Goal: Task Accomplishment & Management: Use online tool/utility

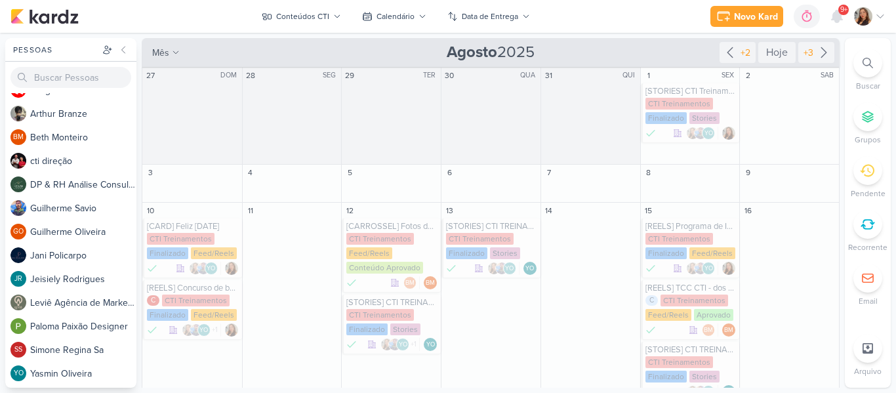
scroll to position [304, 0]
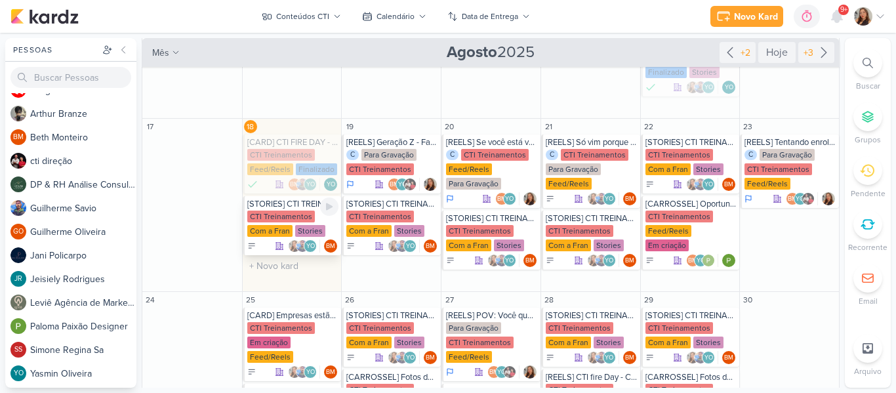
click at [259, 216] on div "CTI Treinamentos" at bounding box center [281, 217] width 68 height 12
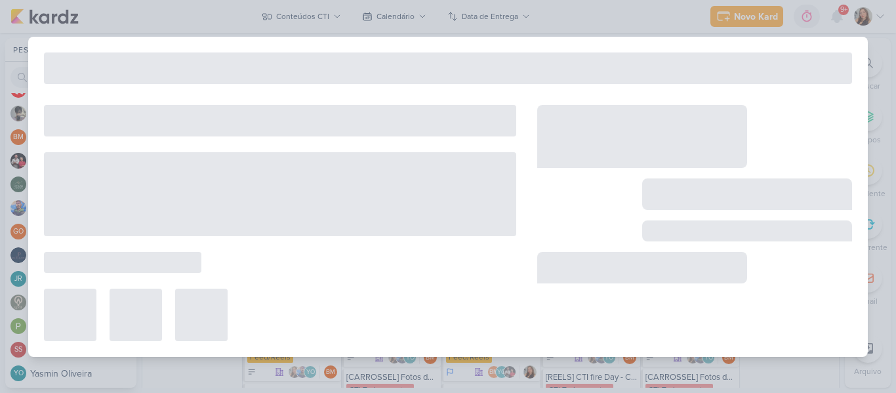
type input "[STORIES] CTI TREINAMENTOS"
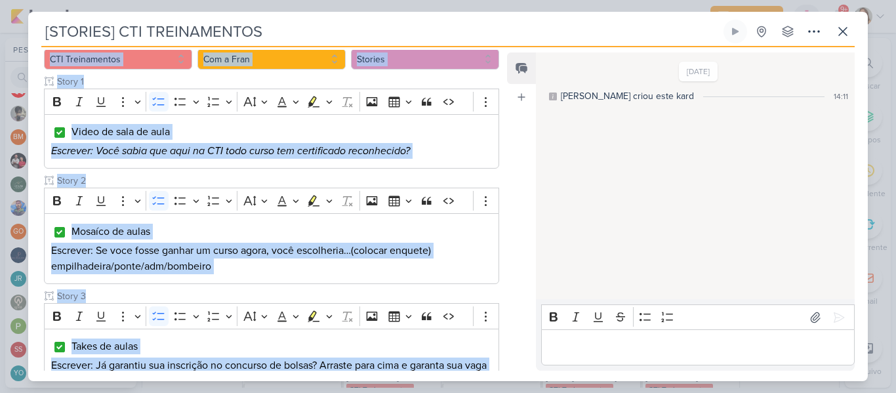
scroll to position [146, 0]
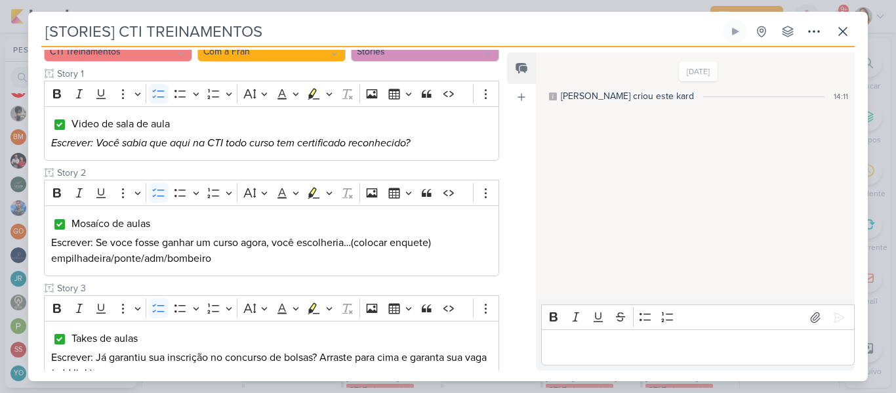
click at [596, 153] on div "[DATE] [PERSON_NAME] criou este kard 14:11" at bounding box center [694, 176] width 317 height 245
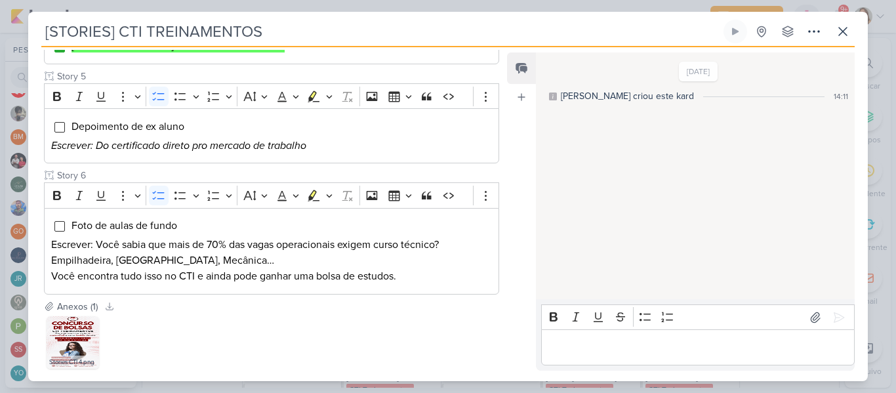
scroll to position [563, 0]
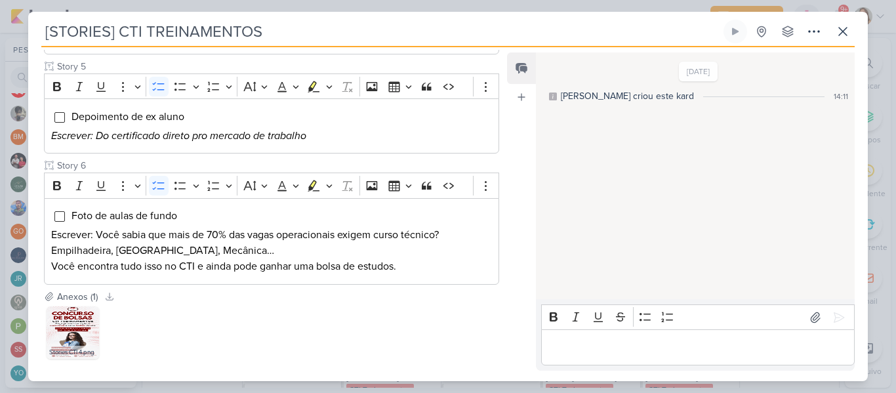
drag, startPoint x: 513, startPoint y: 266, endPoint x: 513, endPoint y: 273, distance: 7.2
click at [513, 273] on div "Feed Atrelar email Solte o email para atrelar ao kard" at bounding box center [521, 211] width 29 height 318
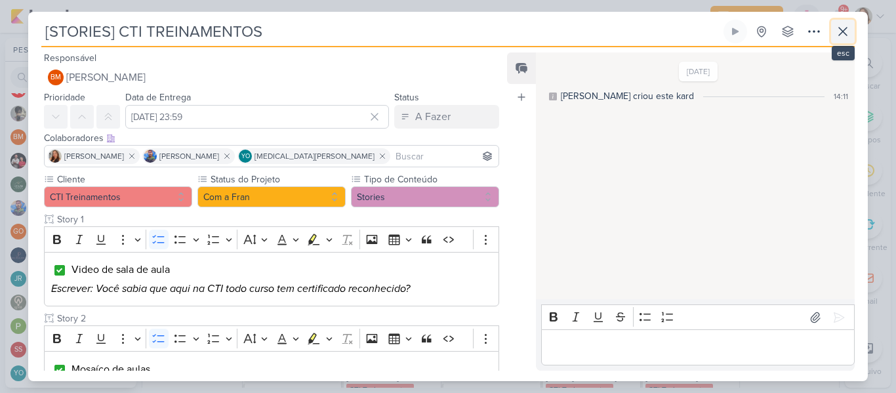
click at [849, 31] on icon at bounding box center [843, 32] width 16 height 16
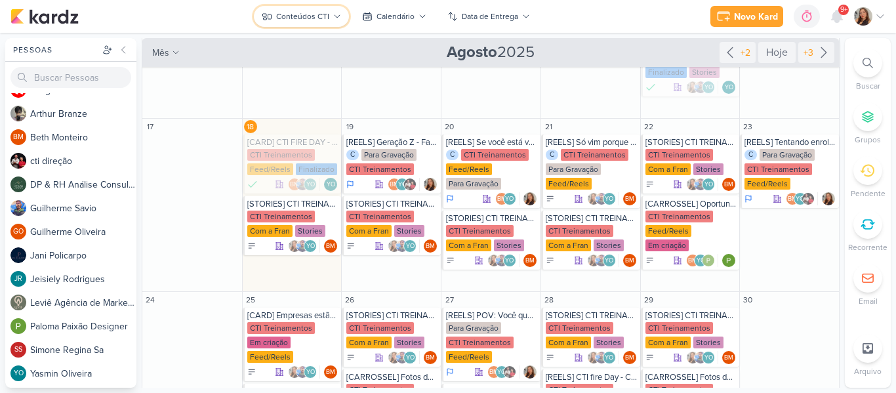
click at [282, 15] on div "Conteúdos CTI" at bounding box center [302, 16] width 53 height 12
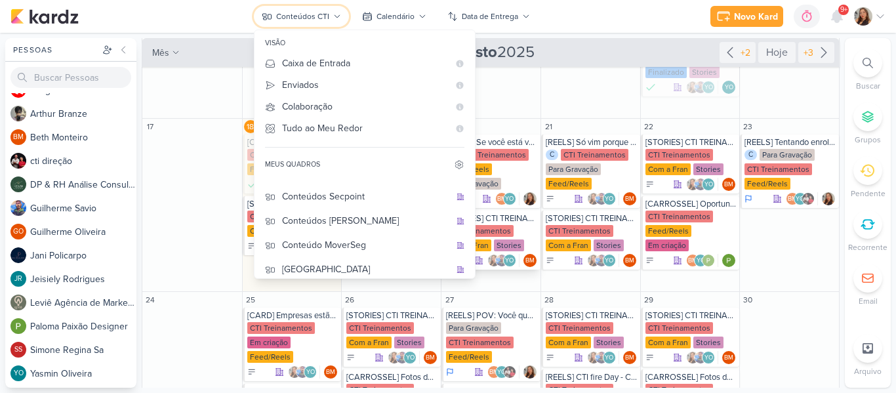
scroll to position [115, 0]
click at [367, 195] on div "Conteúdos Secpoint" at bounding box center [366, 195] width 168 height 14
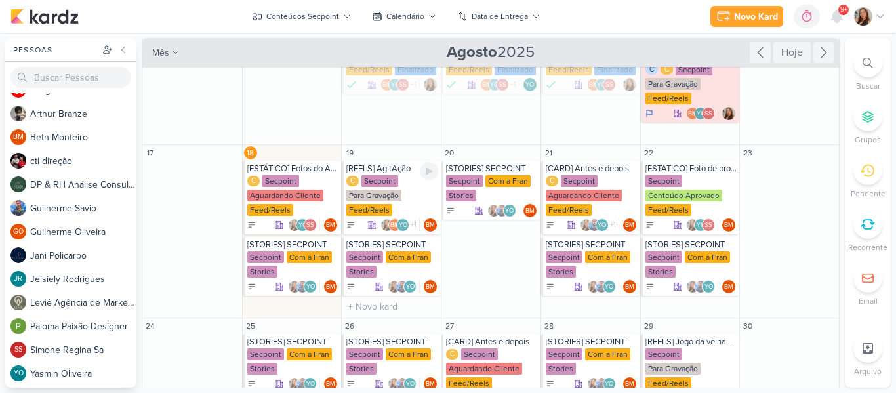
scroll to position [302, 0]
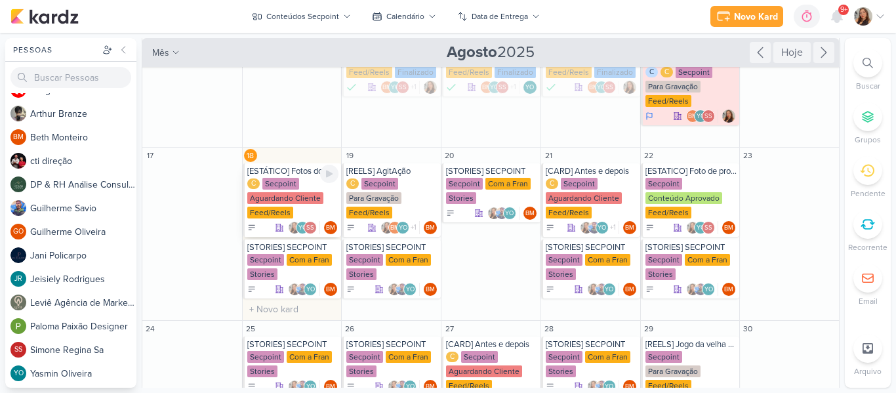
click at [315, 200] on div "Aguardando Cliente" at bounding box center [285, 198] width 76 height 12
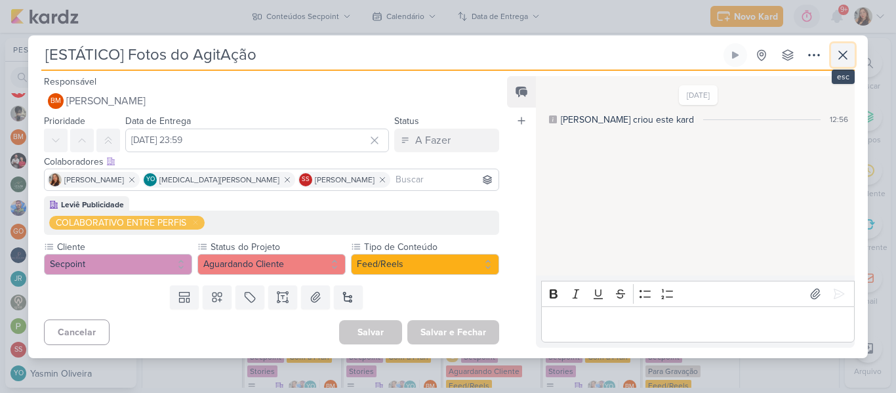
click at [842, 51] on icon at bounding box center [843, 55] width 16 height 16
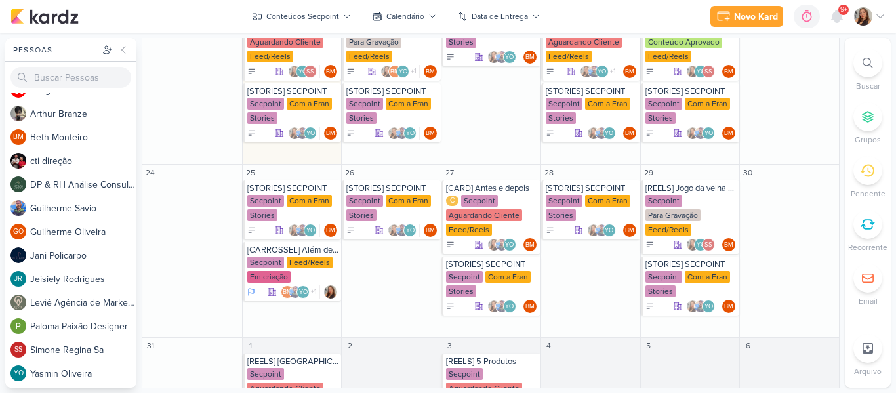
scroll to position [468, 0]
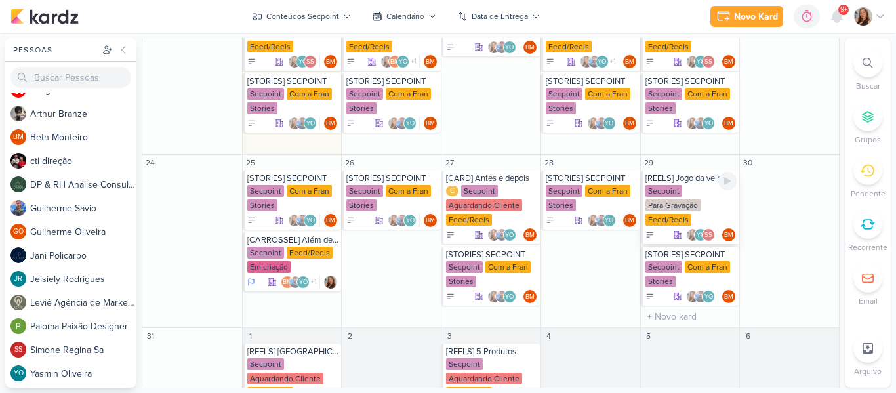
click at [695, 199] on div "Secpoint Para Gravação Feed/Reels" at bounding box center [691, 206] width 92 height 42
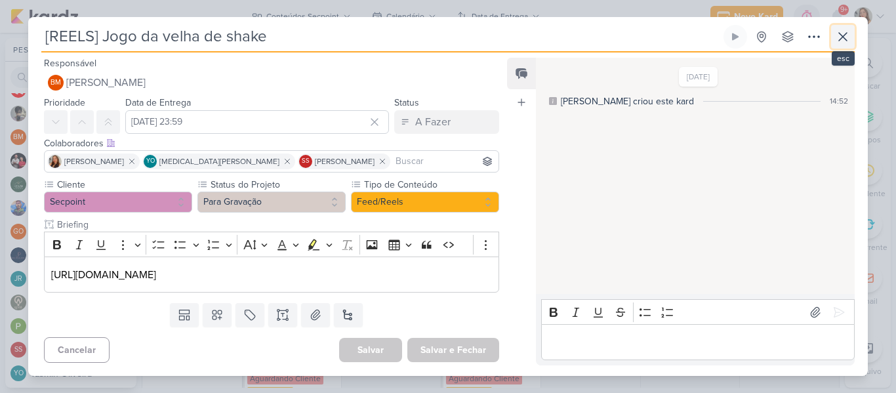
click at [847, 42] on icon at bounding box center [843, 37] width 16 height 16
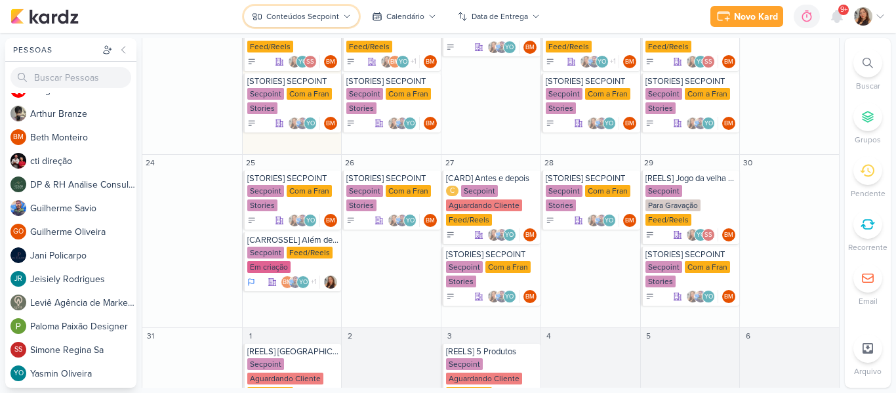
click at [333, 24] on button "Conteúdos Secpoint" at bounding box center [301, 16] width 115 height 21
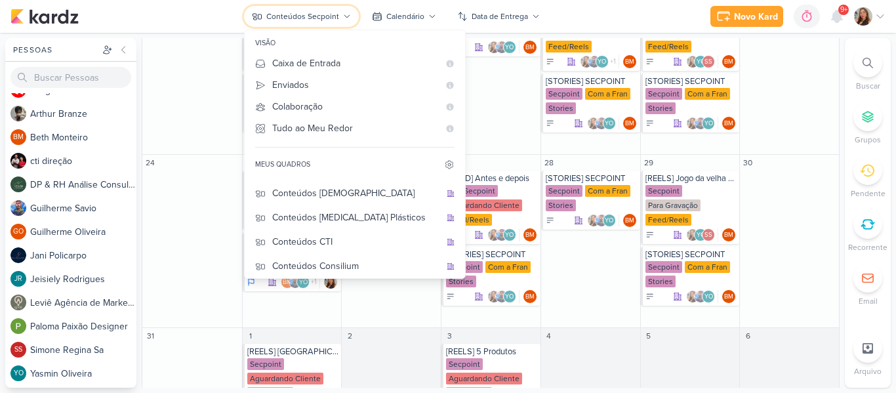
scroll to position [0, 0]
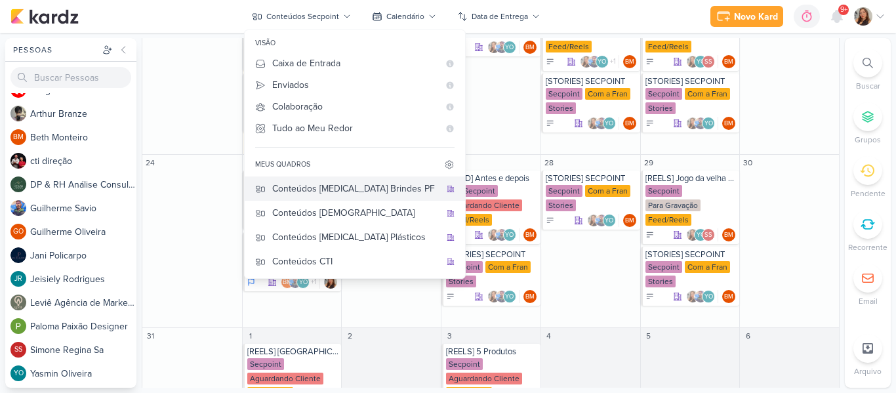
click at [374, 192] on div "Conteúdos [MEDICAL_DATA] Brindes PF" at bounding box center [356, 189] width 168 height 14
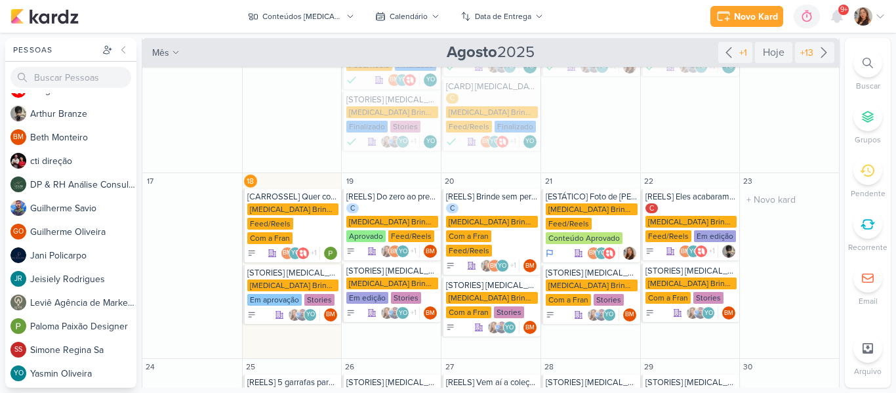
scroll to position [234, 0]
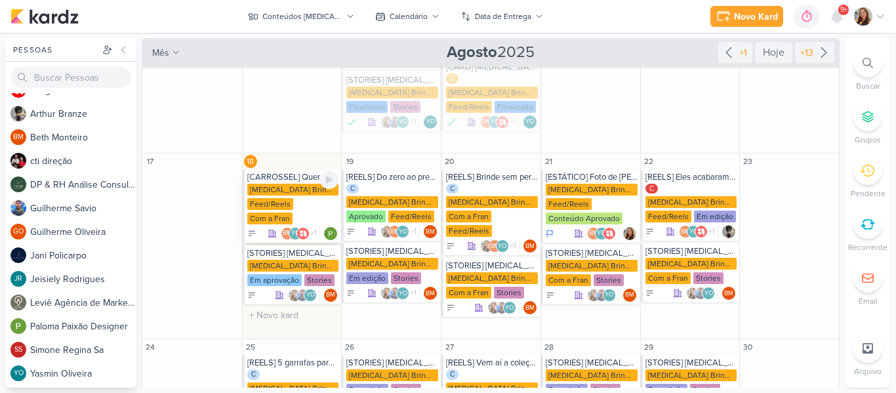
click at [291, 194] on div "[MEDICAL_DATA] Brindes PF Feed/Reels Com a Fran" at bounding box center [293, 205] width 92 height 42
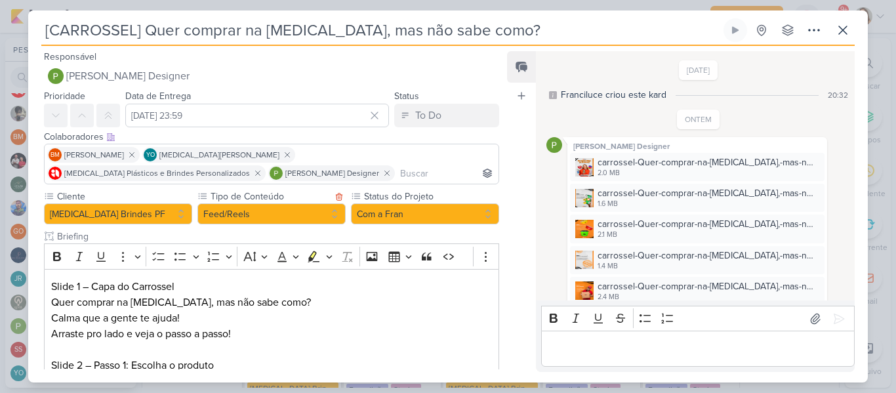
scroll to position [538, 0]
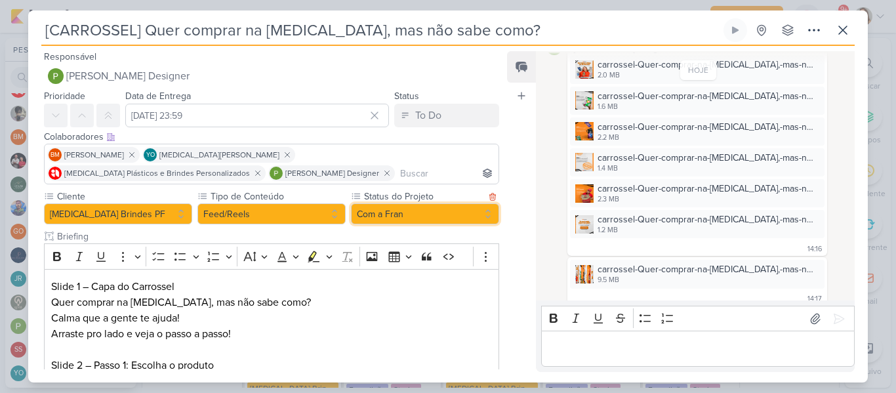
click at [375, 214] on button "Com a Fran" at bounding box center [425, 213] width 148 height 21
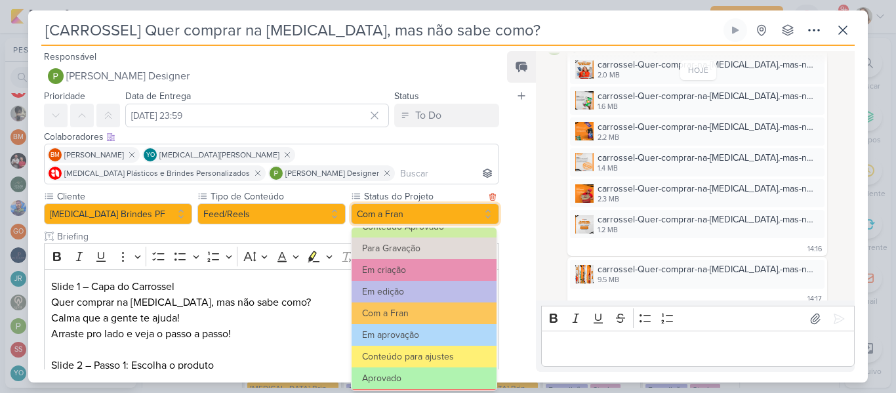
scroll to position [104, 0]
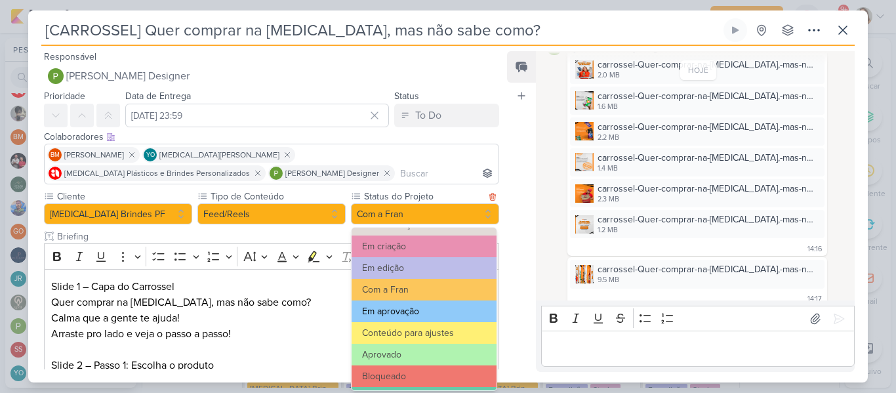
click at [434, 311] on button "Em aprovação" at bounding box center [424, 311] width 145 height 22
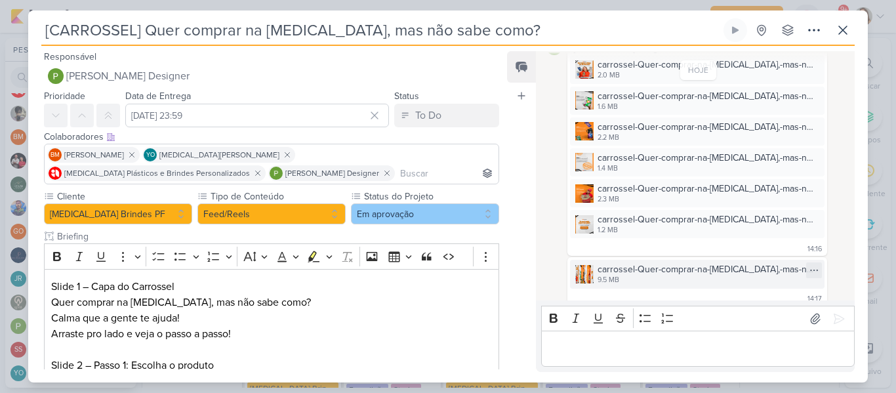
click at [593, 266] on img at bounding box center [584, 274] width 18 height 18
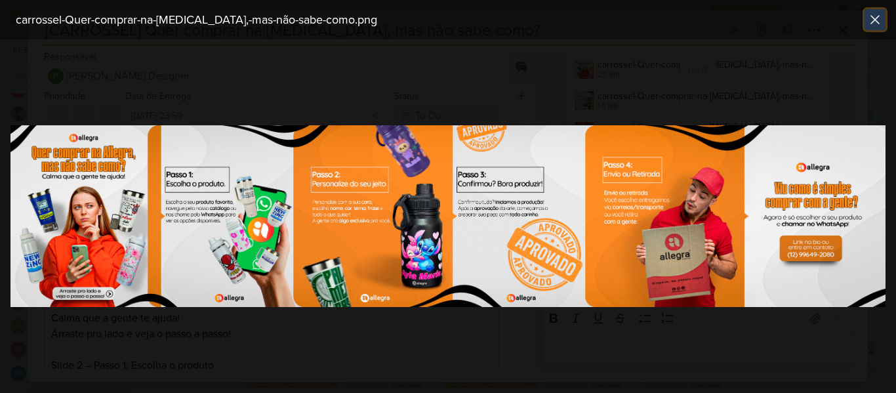
click at [875, 21] on icon at bounding box center [875, 20] width 16 height 16
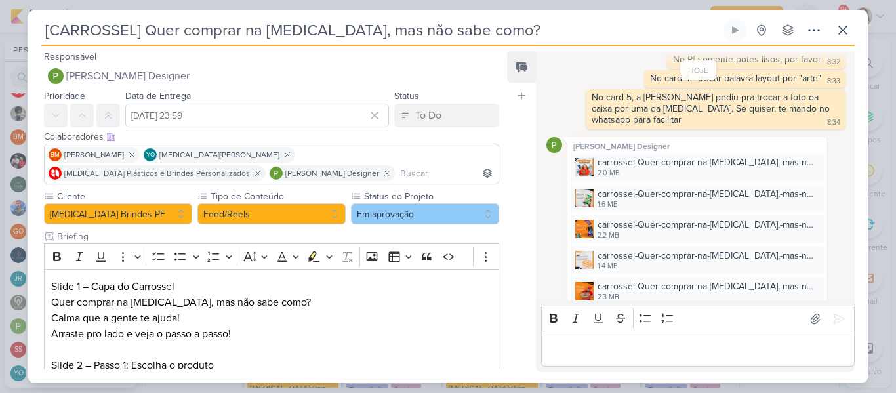
scroll to position [538, 0]
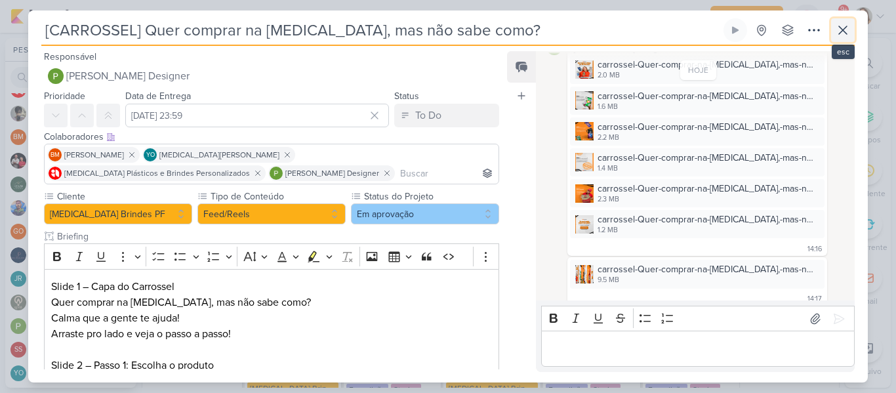
click at [838, 30] on icon at bounding box center [843, 30] width 16 height 16
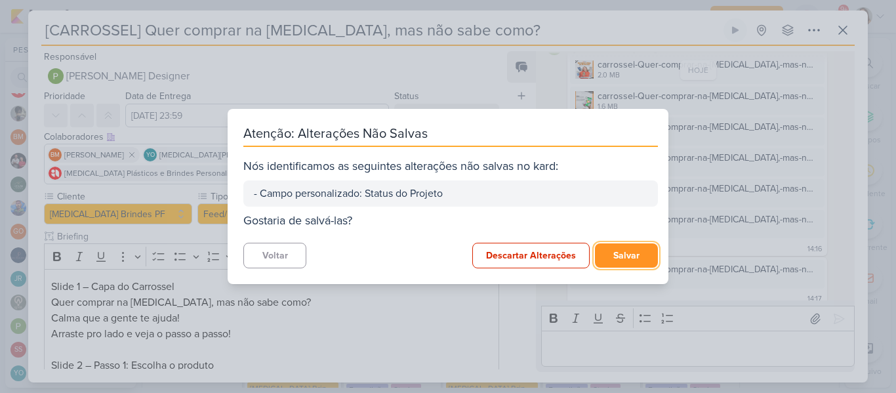
click at [616, 246] on button "Salvar" at bounding box center [626, 255] width 63 height 24
